Goal: Browse casually

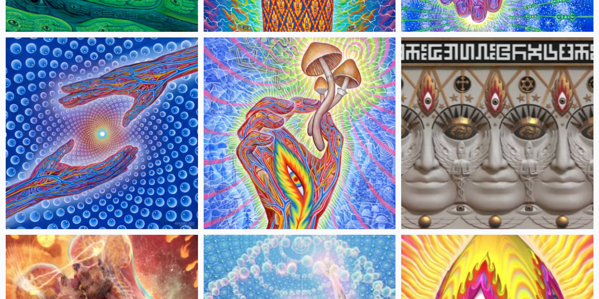
scroll to position [267, 0]
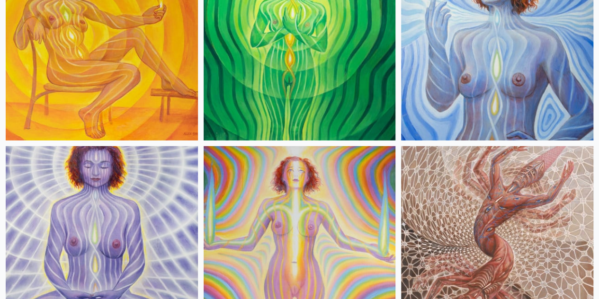
scroll to position [1345, 0]
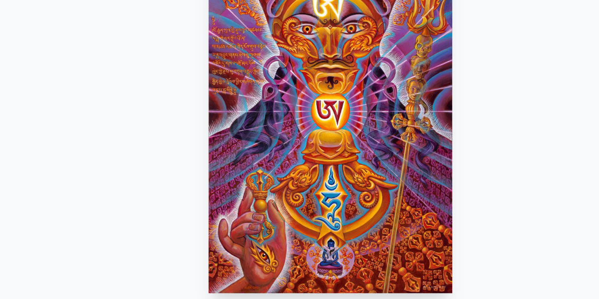
scroll to position [35, 0]
